Goal: Information Seeking & Learning: Learn about a topic

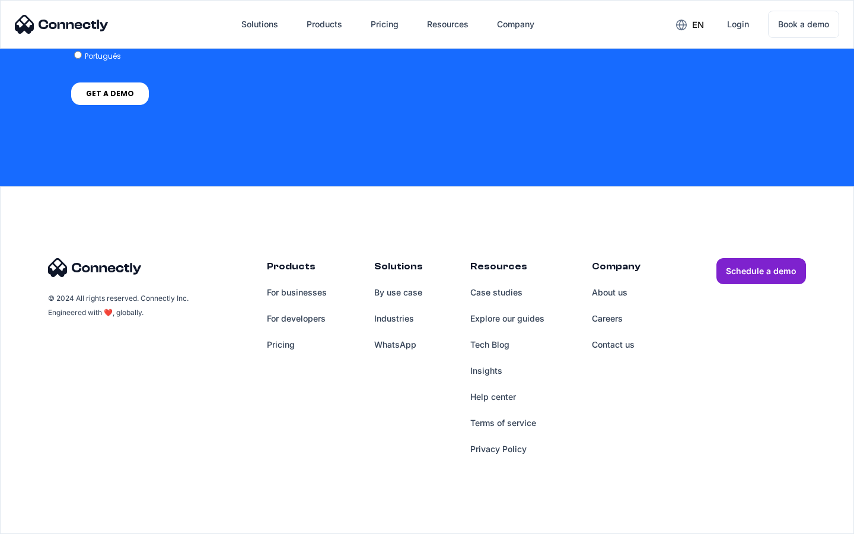
scroll to position [4881, 0]
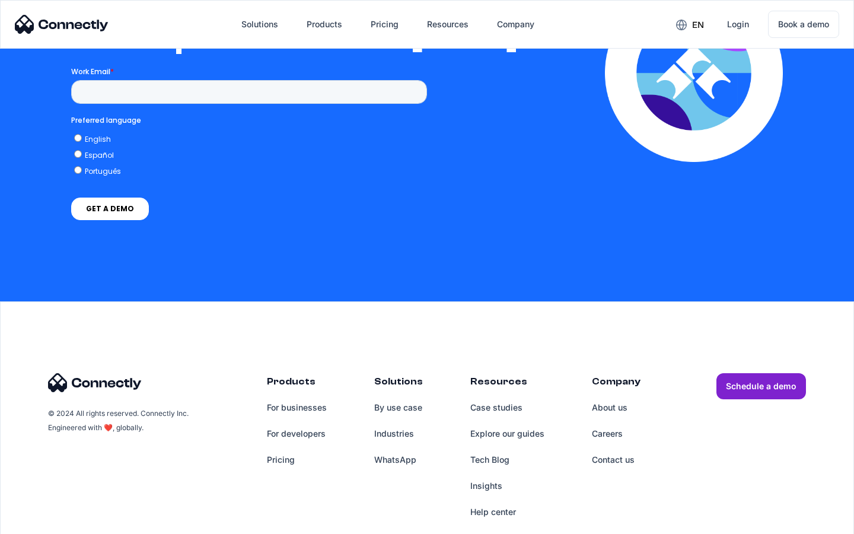
scroll to position [2594, 0]
